Goal: Information Seeking & Learning: Learn about a topic

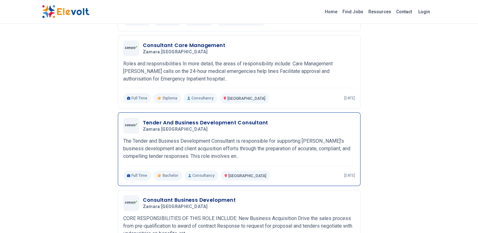
scroll to position [158, 0]
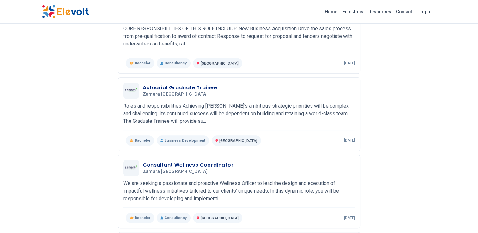
scroll to position [348, 0]
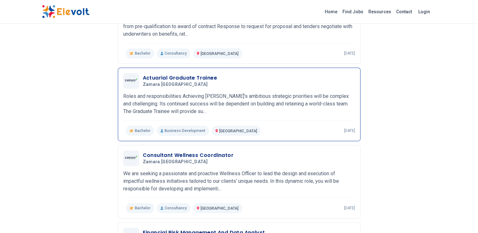
click at [158, 97] on p "Roles and responsibilities Achieving Zamara’s ambitious strategic priorities wi…" at bounding box center [239, 104] width 232 height 23
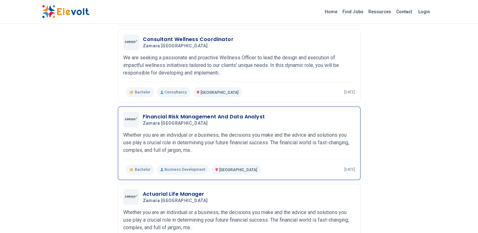
scroll to position [474, 0]
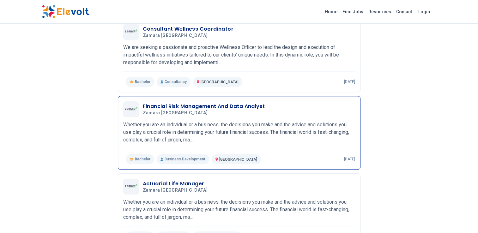
click at [255, 141] on p "Whether you are an individual or a business, the decisions you make and the adv…" at bounding box center [239, 132] width 232 height 23
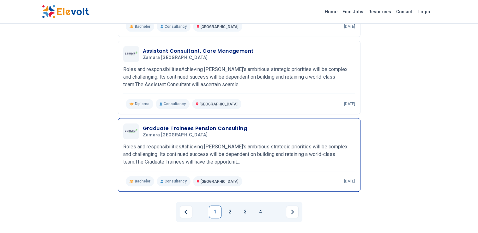
scroll to position [695, 0]
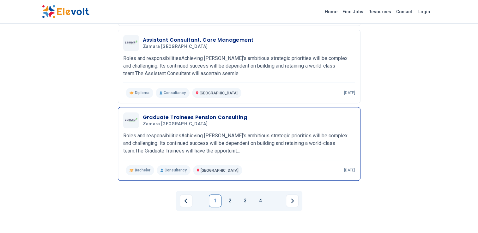
click at [252, 145] on p "Roles and responsibilitiesAchieving Zamara’s ambitious strategic priorities wil…" at bounding box center [239, 143] width 232 height 23
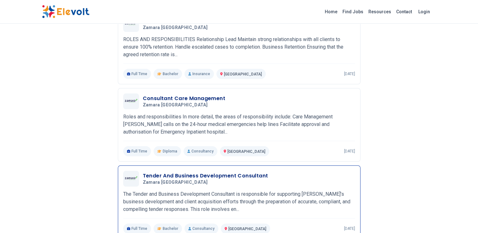
scroll to position [126, 0]
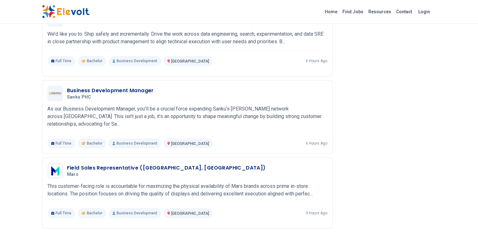
scroll to position [443, 0]
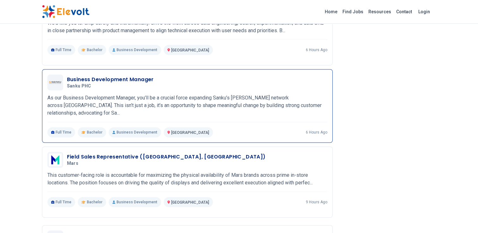
click at [111, 84] on h5 "Sanku PHC" at bounding box center [109, 86] width 84 height 6
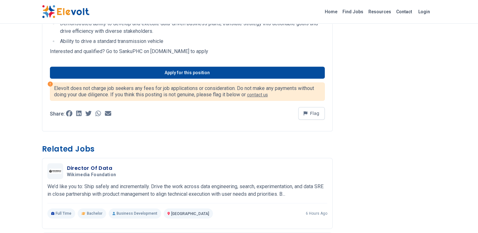
scroll to position [316, 0]
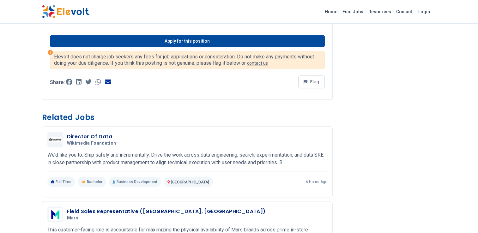
click at [108, 82] on icon at bounding box center [108, 81] width 6 height 5
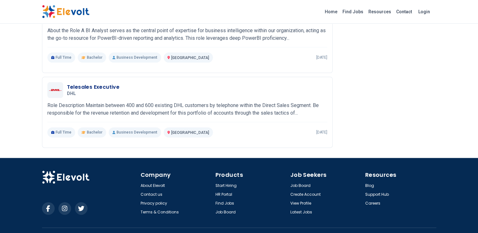
scroll to position [793, 0]
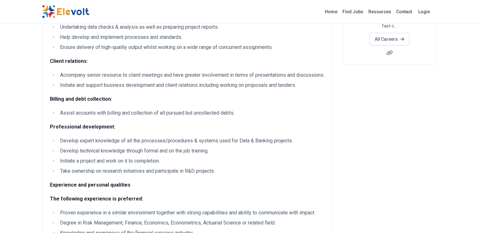
scroll to position [221, 0]
